Goal: Information Seeking & Learning: Learn about a topic

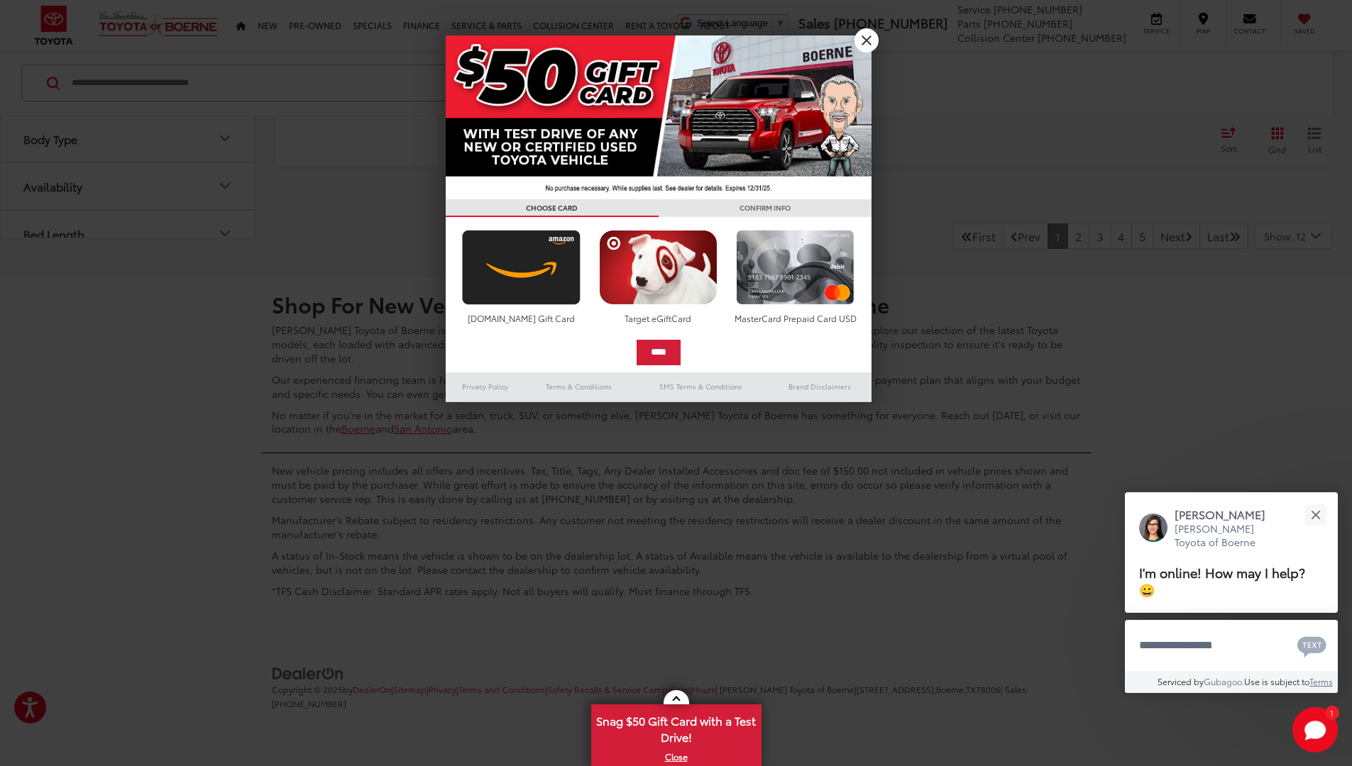
scroll to position [10181, 0]
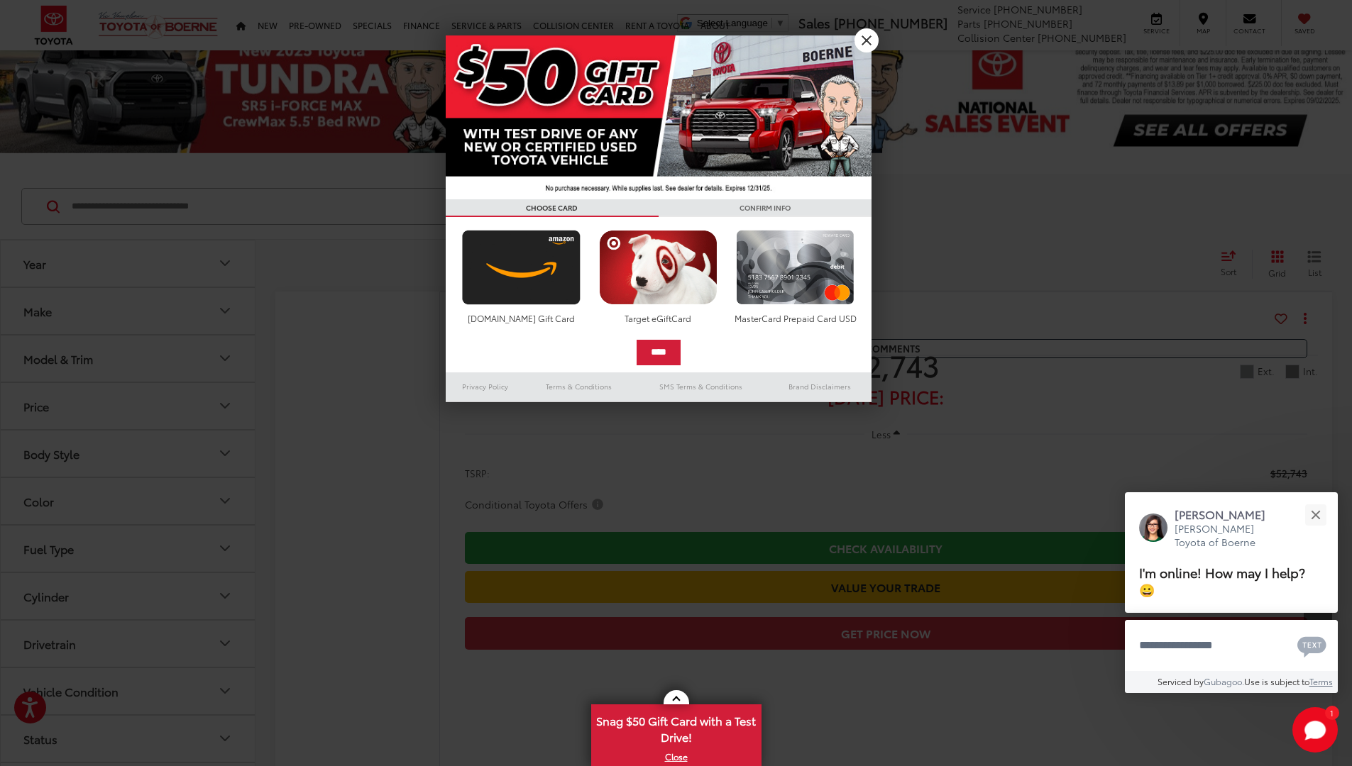
scroll to position [10393, 0]
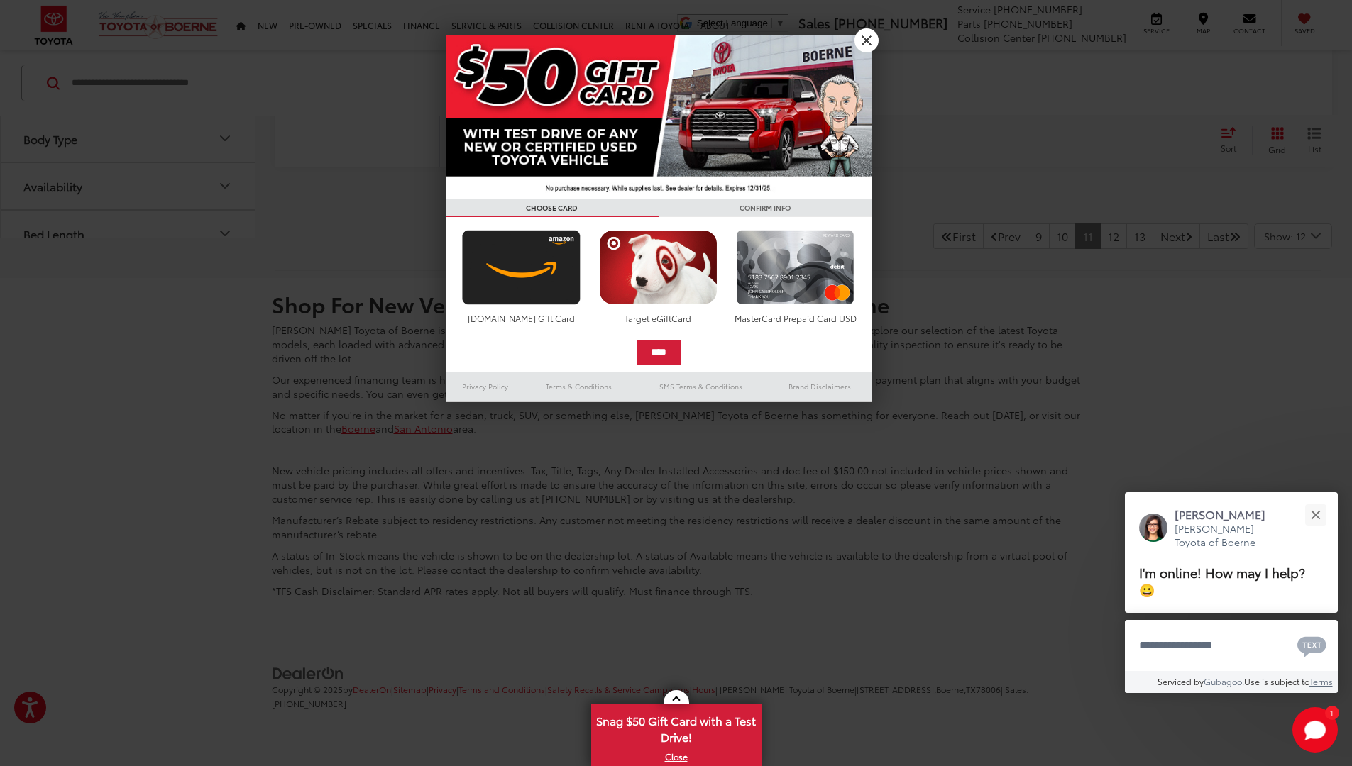
scroll to position [10393, 0]
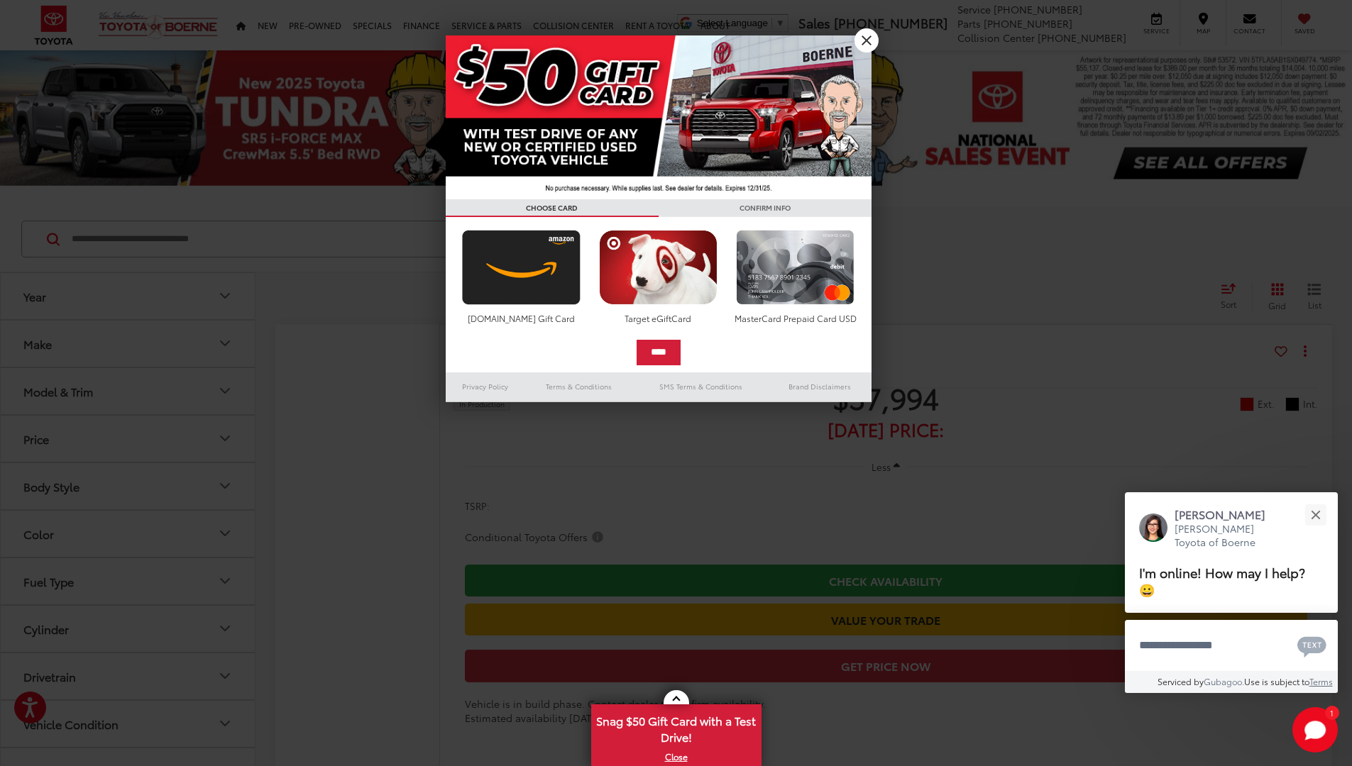
scroll to position [10189, 0]
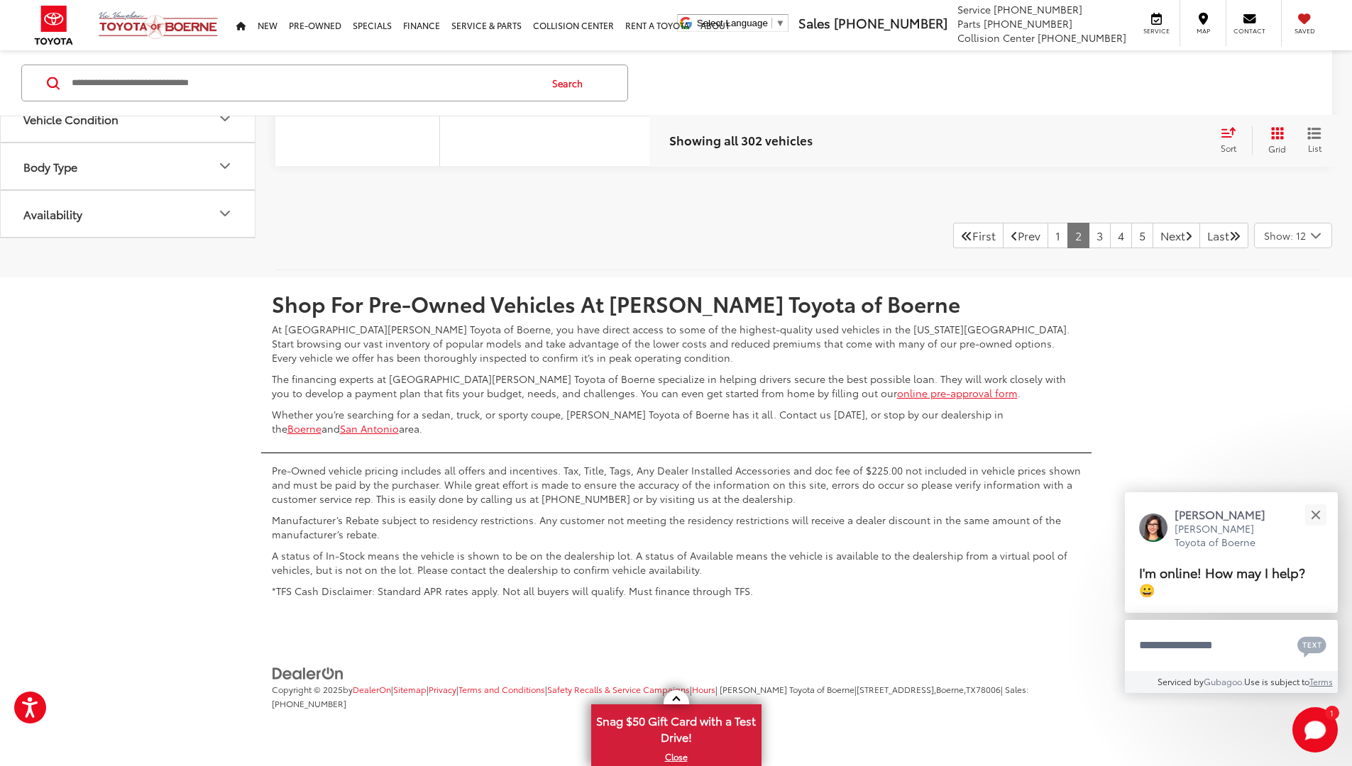
scroll to position [9966, 0]
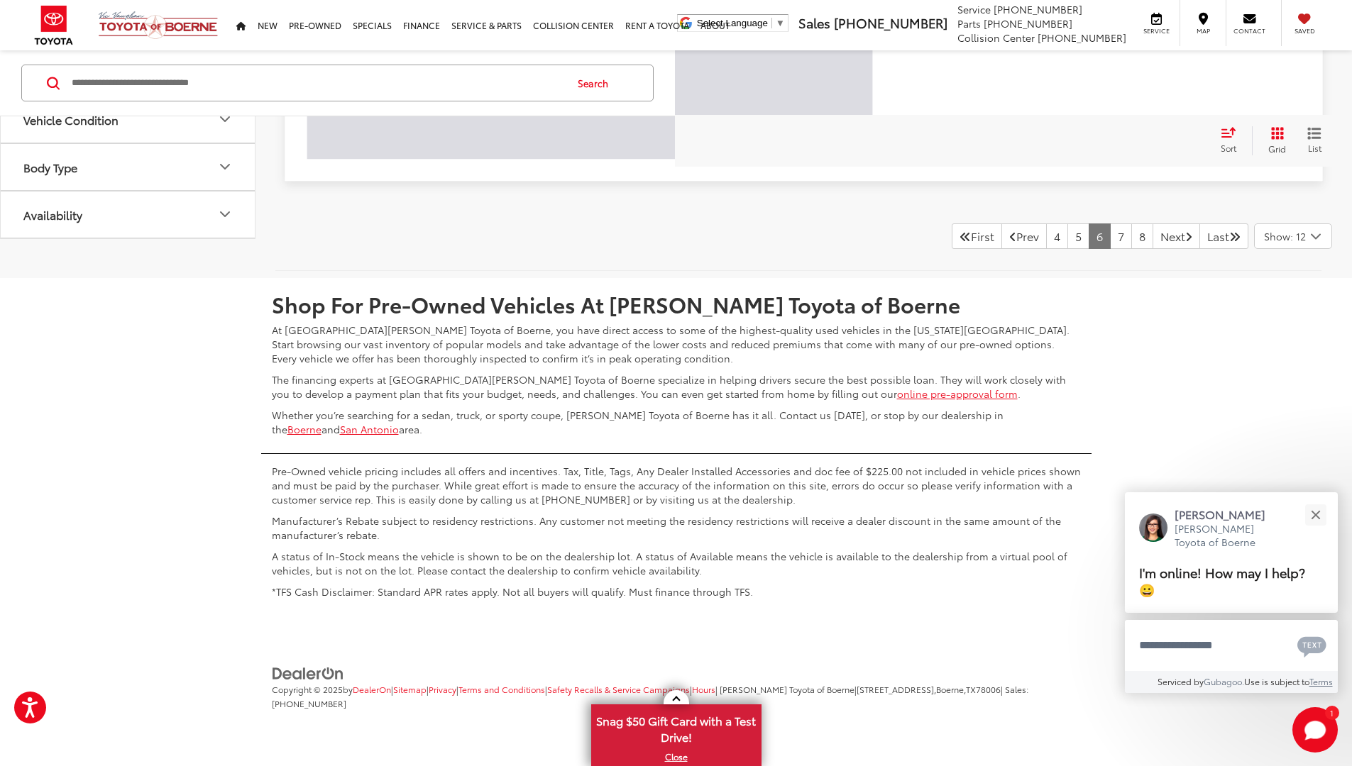
scroll to position [35, 0]
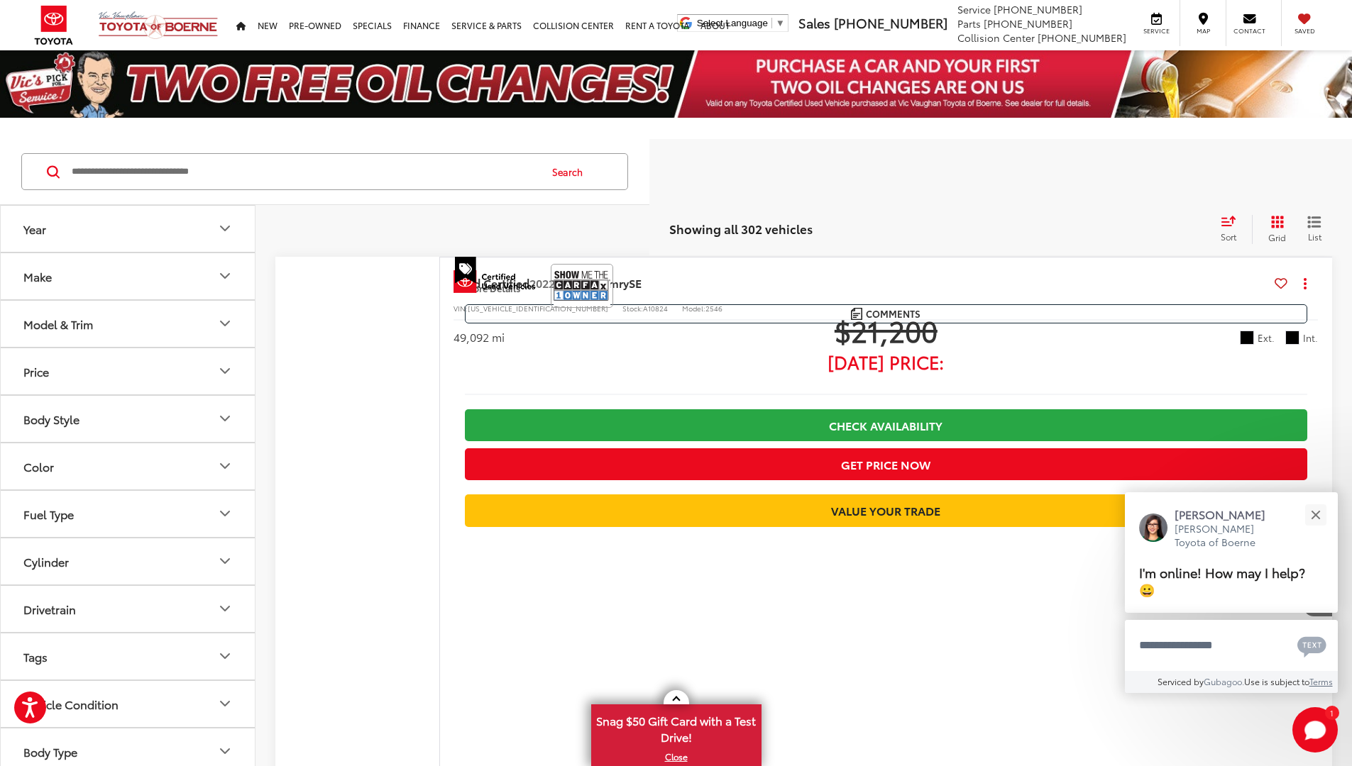
scroll to position [10012, 0]
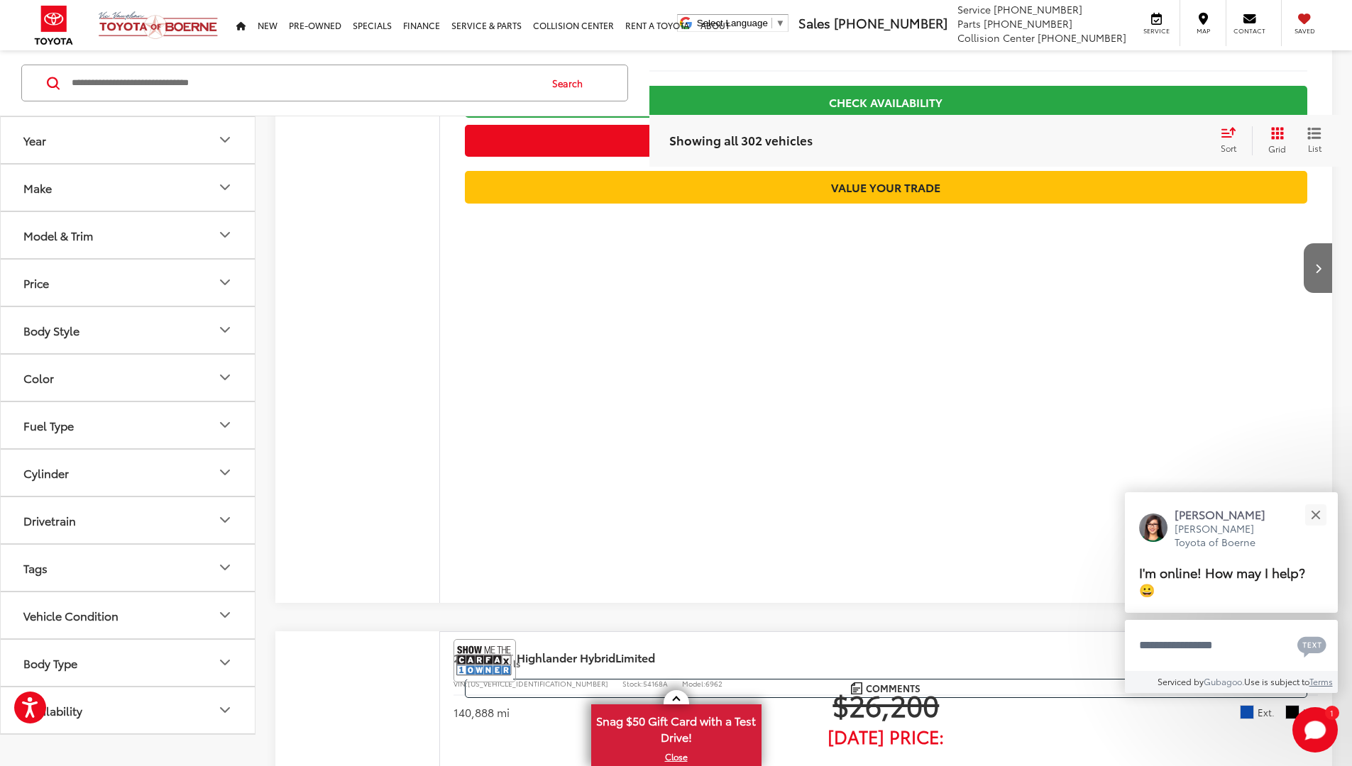
scroll to position [35, 0]
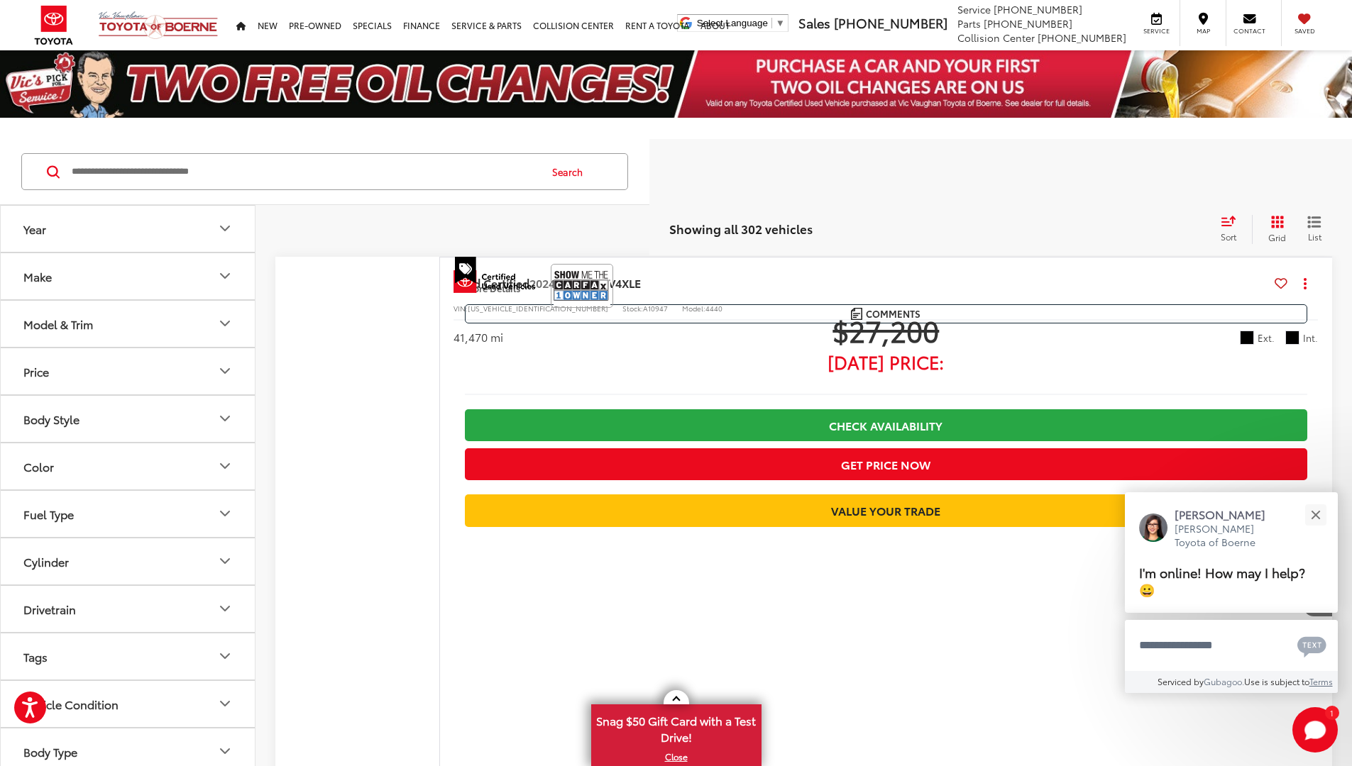
scroll to position [10354, 0]
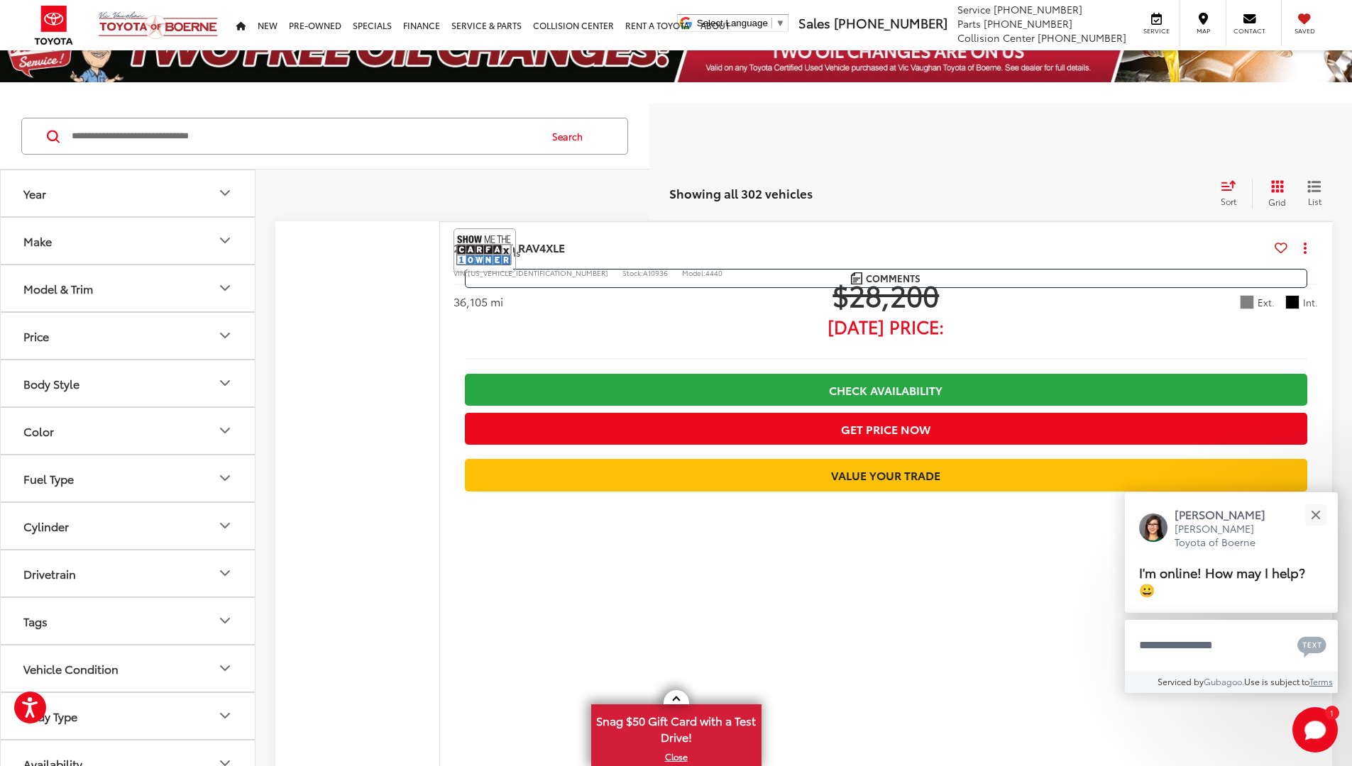
scroll to position [10141, 0]
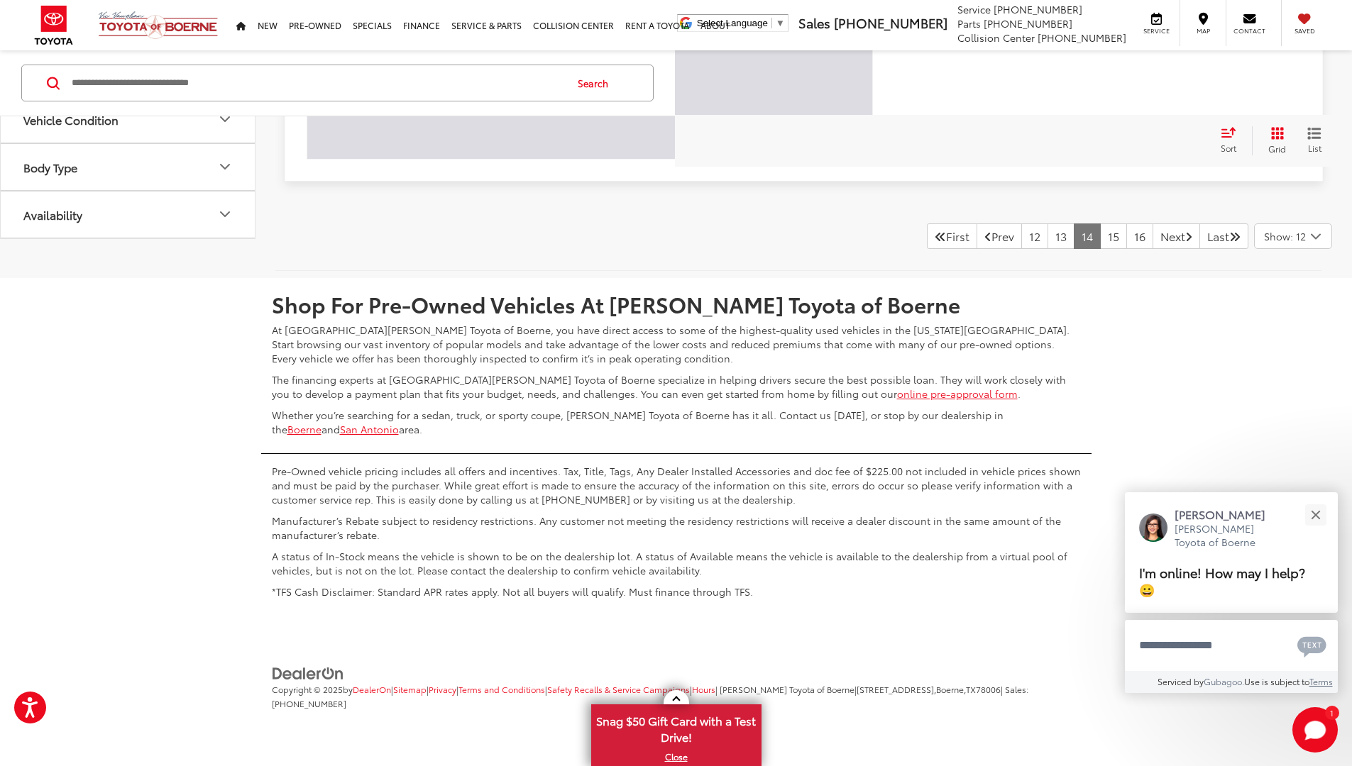
scroll to position [35, 0]
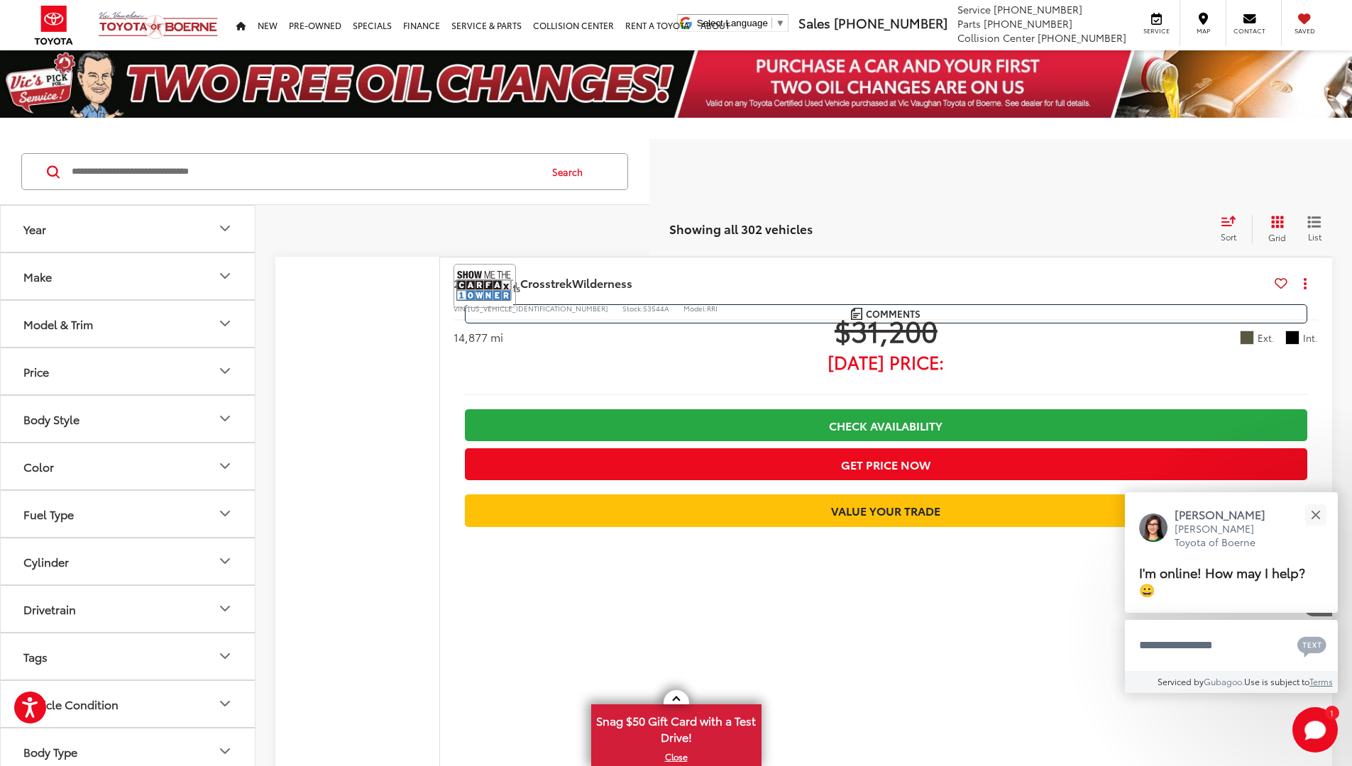
scroll to position [10462, 0]
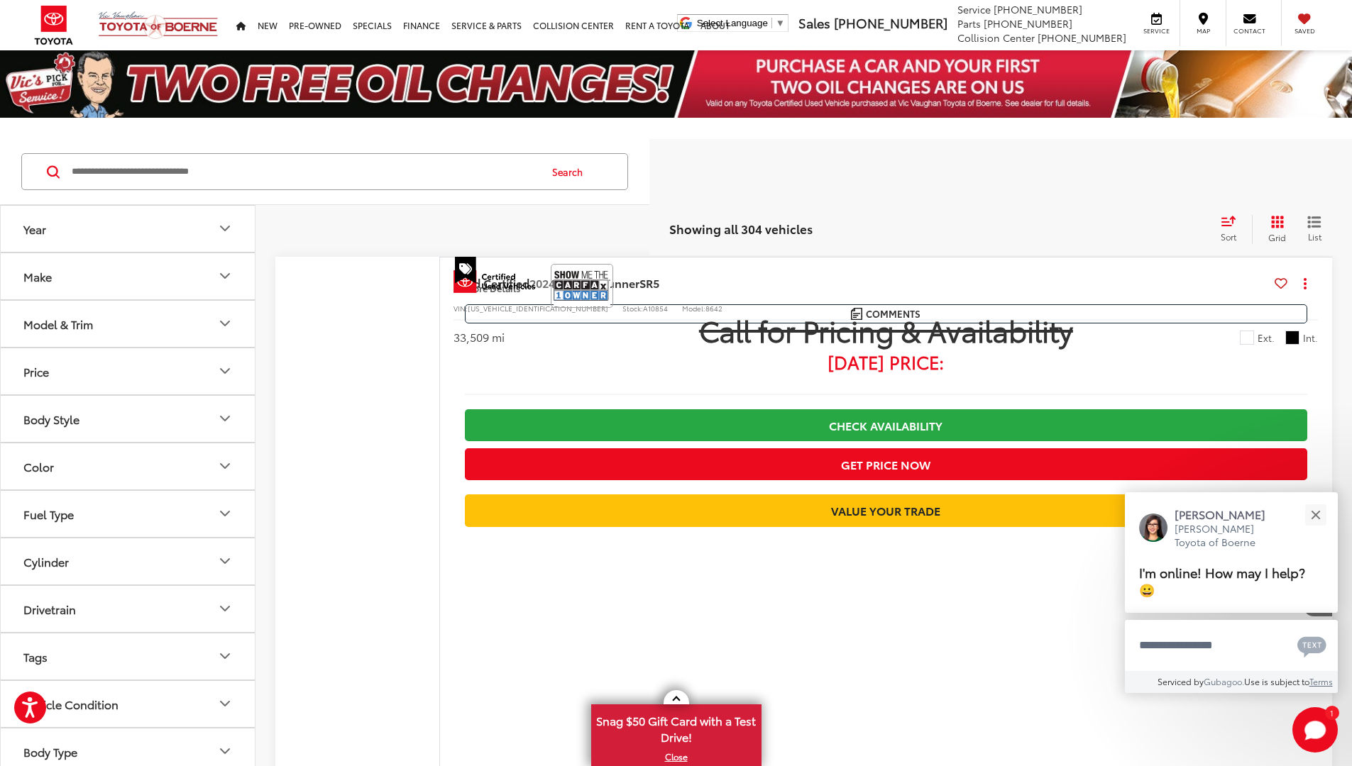
scroll to position [8129, 0]
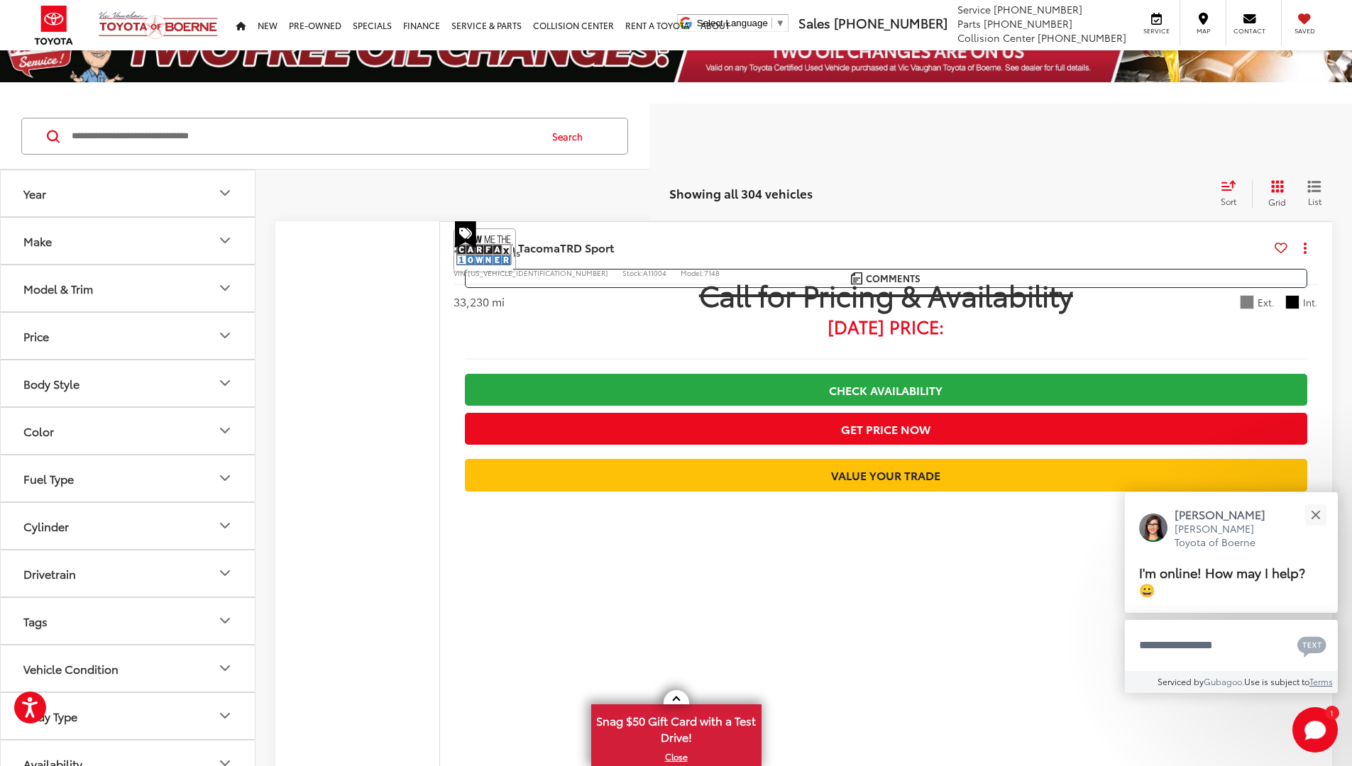
scroll to position [7941, 0]
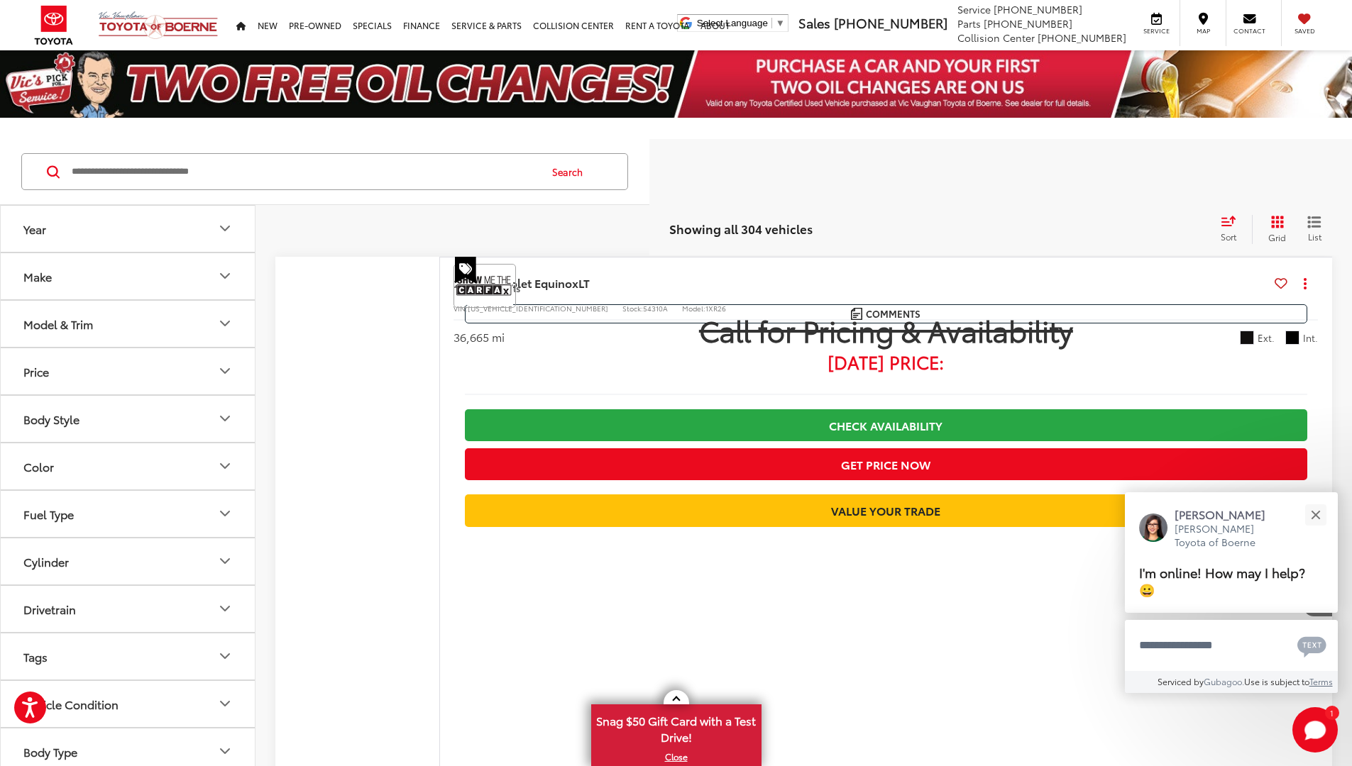
scroll to position [8625, 0]
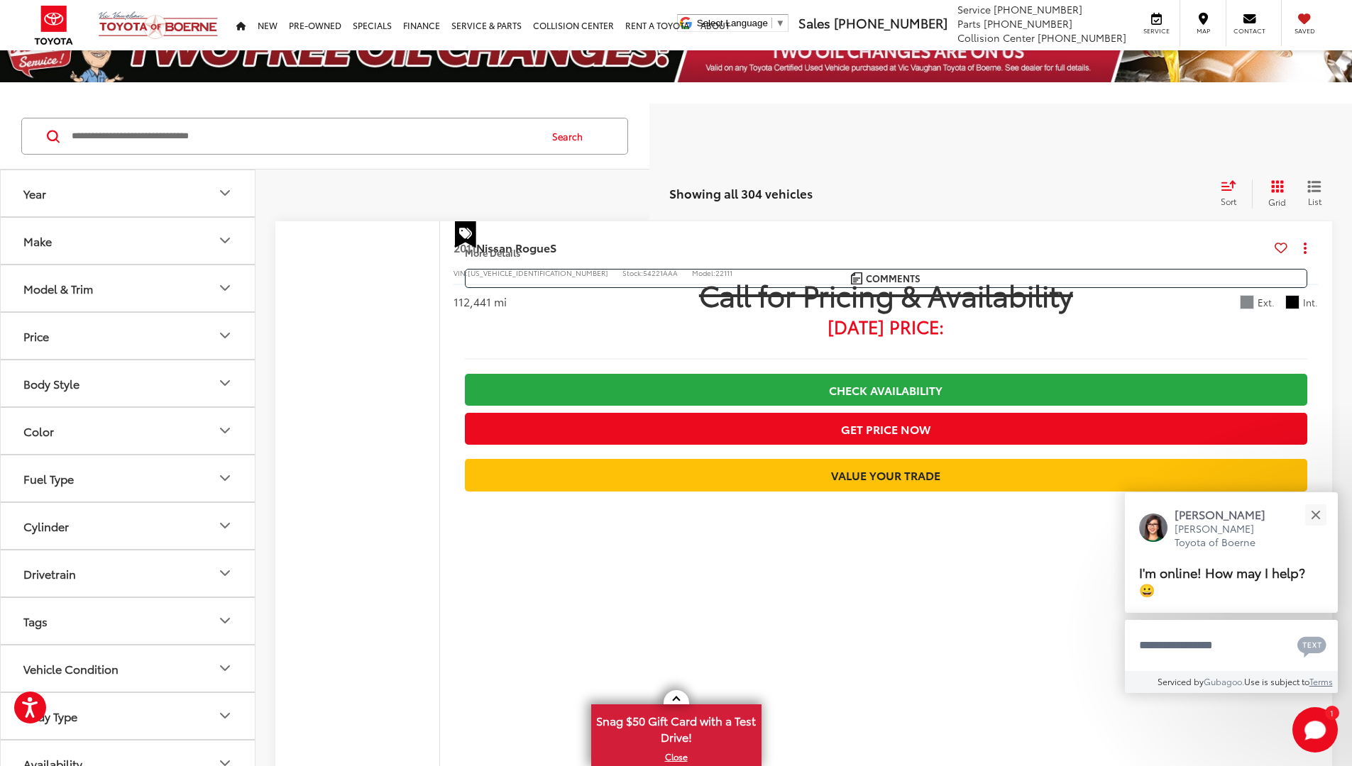
scroll to position [2712, 0]
